Goal: Transaction & Acquisition: Purchase product/service

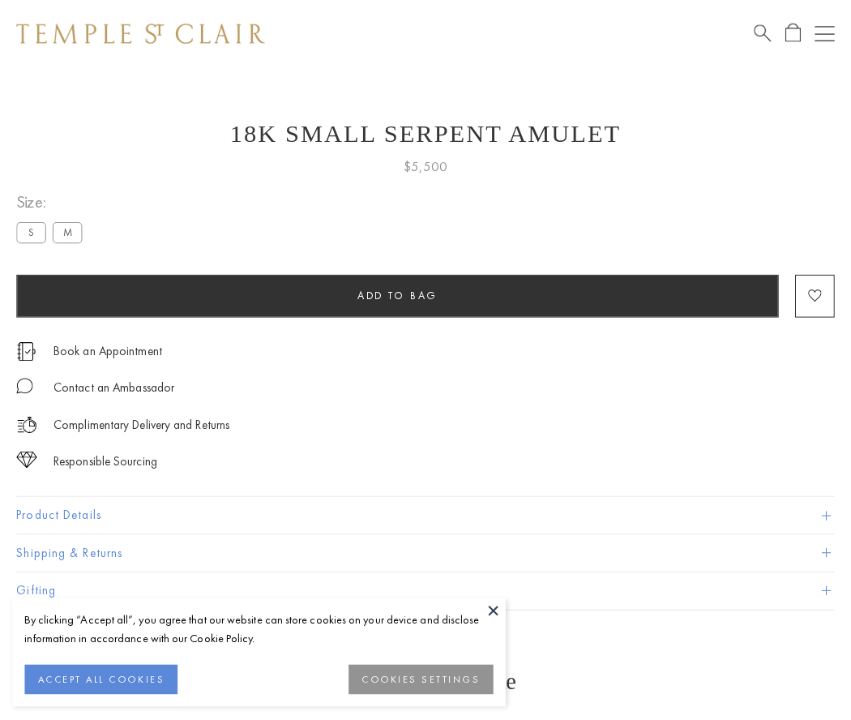
scroll to position [1, 0]
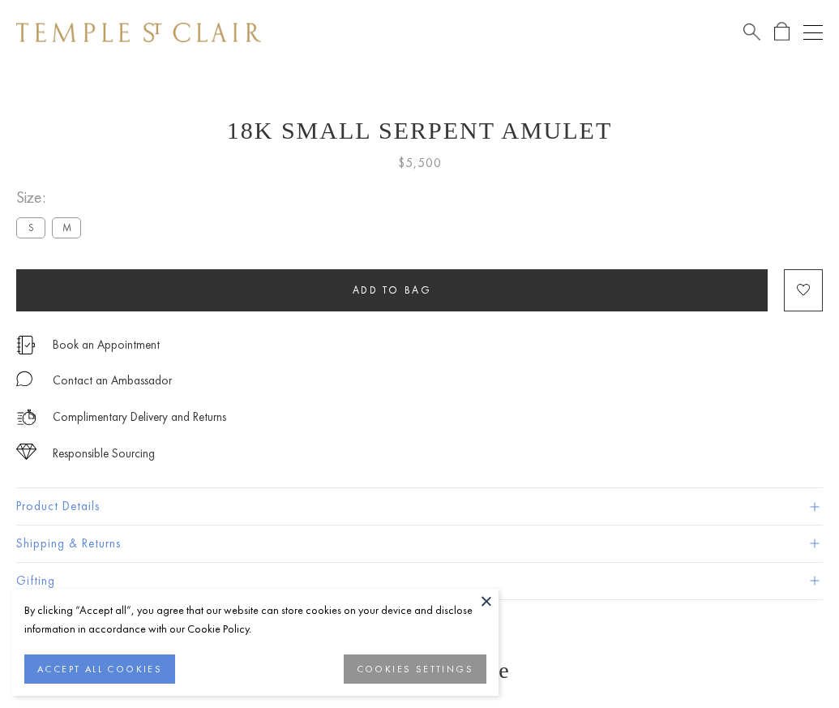
click at [392, 289] on span "Add to bag" at bounding box center [392, 290] width 79 height 14
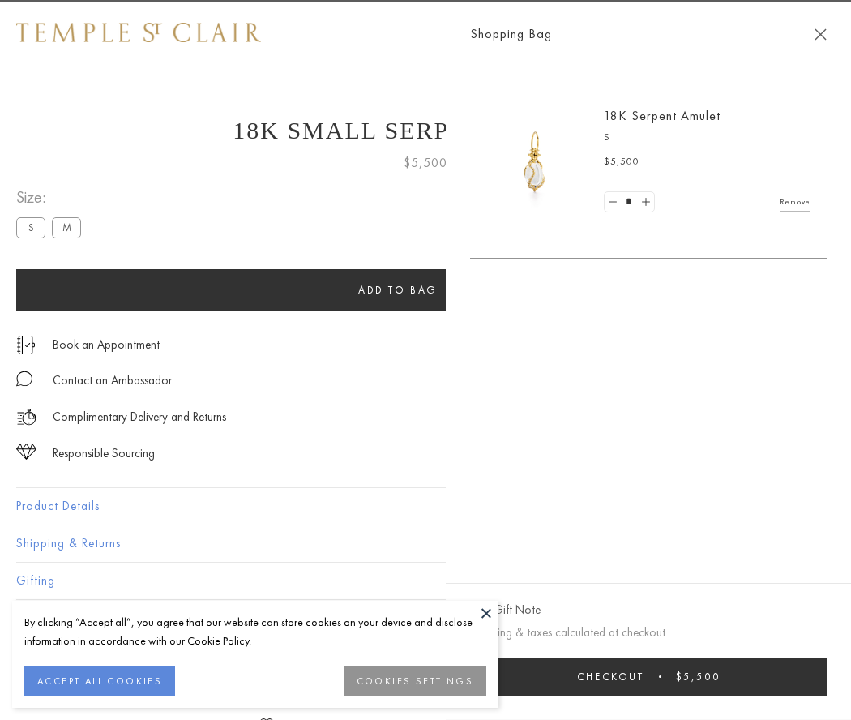
click at [659, 676] on button "Checkout $5,500" at bounding box center [648, 677] width 357 height 38
